Goal: Task Accomplishment & Management: Use online tool/utility

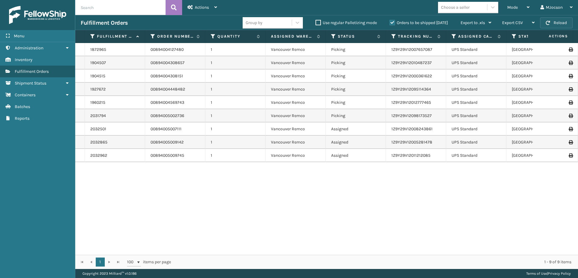
click at [551, 20] on button "Reload" at bounding box center [556, 22] width 32 height 11
click at [516, 5] on div "Mode" at bounding box center [518, 7] width 22 height 15
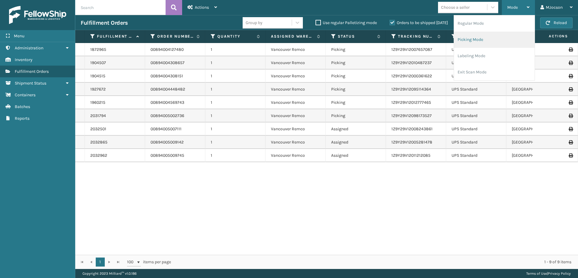
click at [478, 42] on li "Picking Mode" at bounding box center [494, 40] width 81 height 16
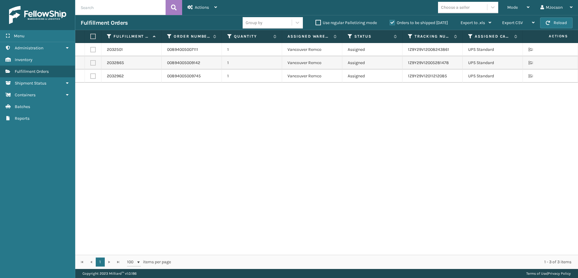
click at [94, 35] on label at bounding box center [92, 36] width 4 height 5
click at [91, 35] on input "checkbox" at bounding box center [90, 37] width 0 height 4
checkbox input "true"
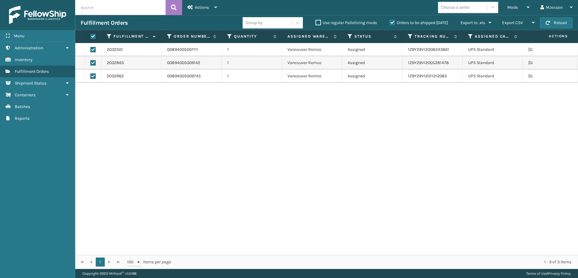
checkbox input "true"
click at [208, 8] on span "Actions" at bounding box center [202, 7] width 14 height 5
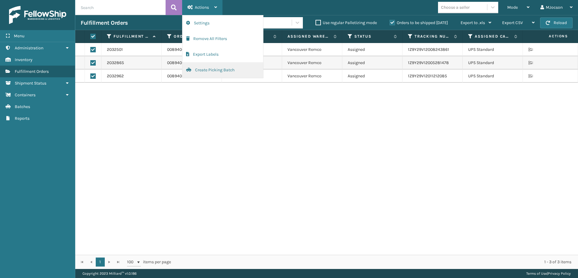
click at [213, 70] on button "Create Picking Batch" at bounding box center [222, 70] width 81 height 16
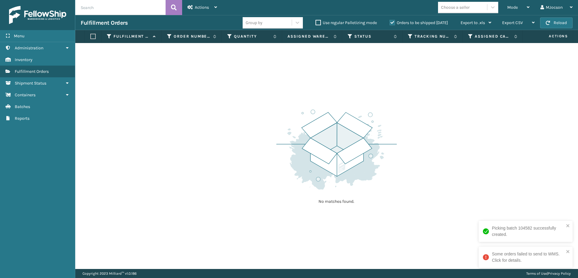
click at [155, 119] on div "No matches found." at bounding box center [326, 156] width 502 height 226
click at [521, 9] on div "Mode" at bounding box center [518, 7] width 22 height 15
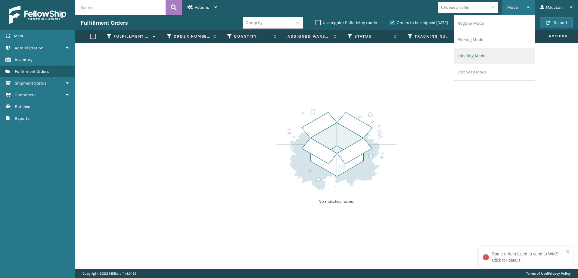
click at [472, 56] on li "Labeling Mode" at bounding box center [494, 56] width 81 height 16
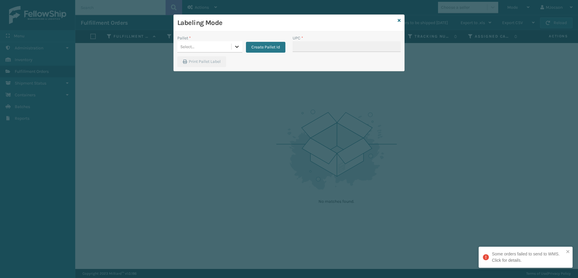
click at [233, 45] on div at bounding box center [236, 46] width 11 height 11
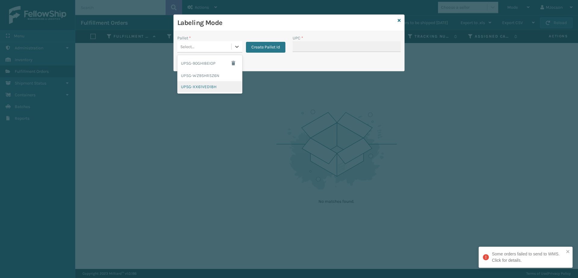
click at [222, 86] on div "UPSG-XX61VED18H" at bounding box center [209, 86] width 65 height 11
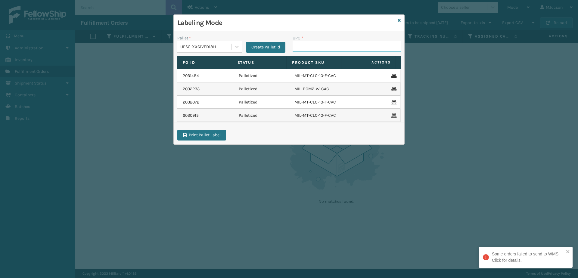
click at [320, 46] on input "UPC *" at bounding box center [346, 46] width 108 height 11
click at [309, 46] on input "UPC *" at bounding box center [346, 46] width 108 height 11
click at [406, 208] on div "Labeling Mode Pallet * UPSG-XX61VED18H Create Pallet Id UPC * Fo Id Status Prod…" at bounding box center [289, 139] width 578 height 278
click at [400, 22] on div "Labeling Mode" at bounding box center [289, 23] width 230 height 17
click at [400, 20] on div "Labeling Mode" at bounding box center [289, 23] width 230 height 17
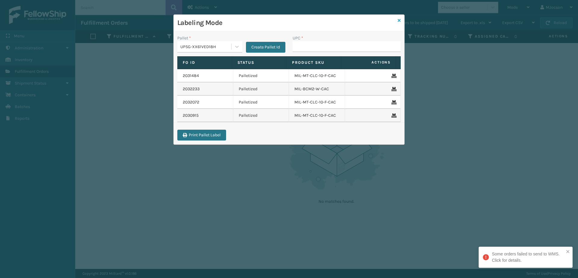
click at [398, 23] on link at bounding box center [398, 20] width 3 height 6
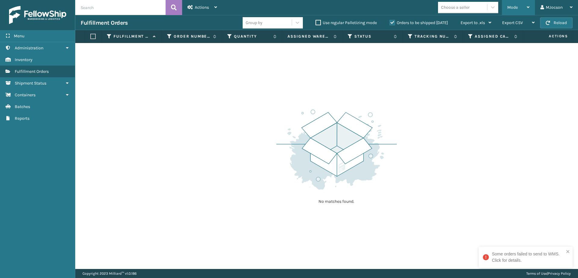
click at [524, 6] on div "Mode" at bounding box center [518, 7] width 22 height 15
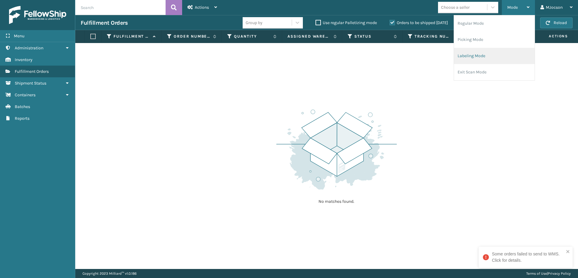
click at [482, 57] on li "Labeling Mode" at bounding box center [494, 56] width 81 height 16
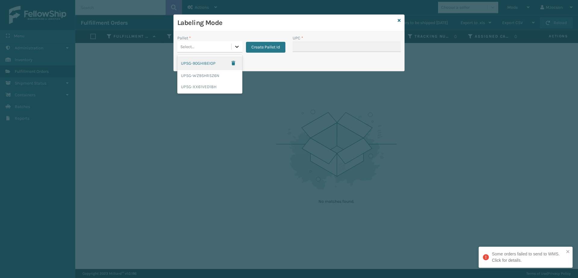
click at [236, 45] on icon at bounding box center [237, 47] width 6 height 6
click at [222, 87] on div "UPSG-XX61VED18H" at bounding box center [209, 86] width 65 height 11
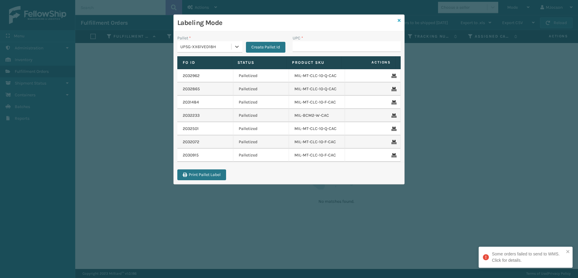
click at [400, 22] on icon at bounding box center [398, 20] width 3 height 4
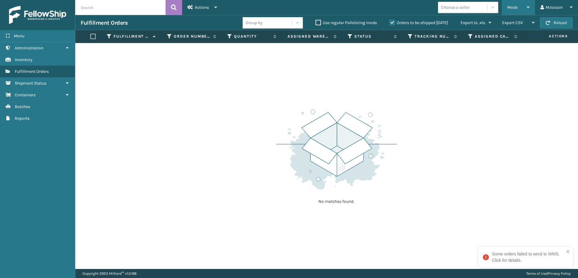
click at [521, 8] on div "Mode" at bounding box center [518, 7] width 22 height 15
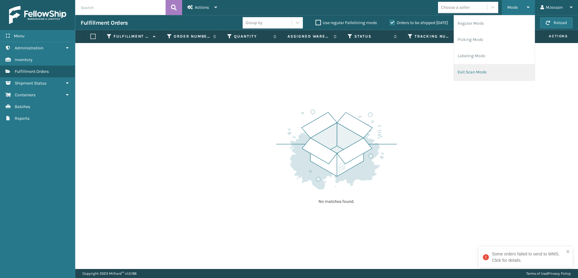
click at [469, 71] on li "Exit Scan Mode" at bounding box center [494, 72] width 81 height 16
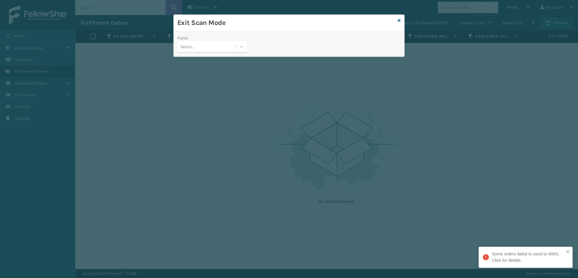
click at [397, 20] on div "Exit Scan Mode" at bounding box center [289, 23] width 230 height 17
click at [399, 19] on icon at bounding box center [398, 20] width 3 height 4
